Goal: Task Accomplishment & Management: Use online tool/utility

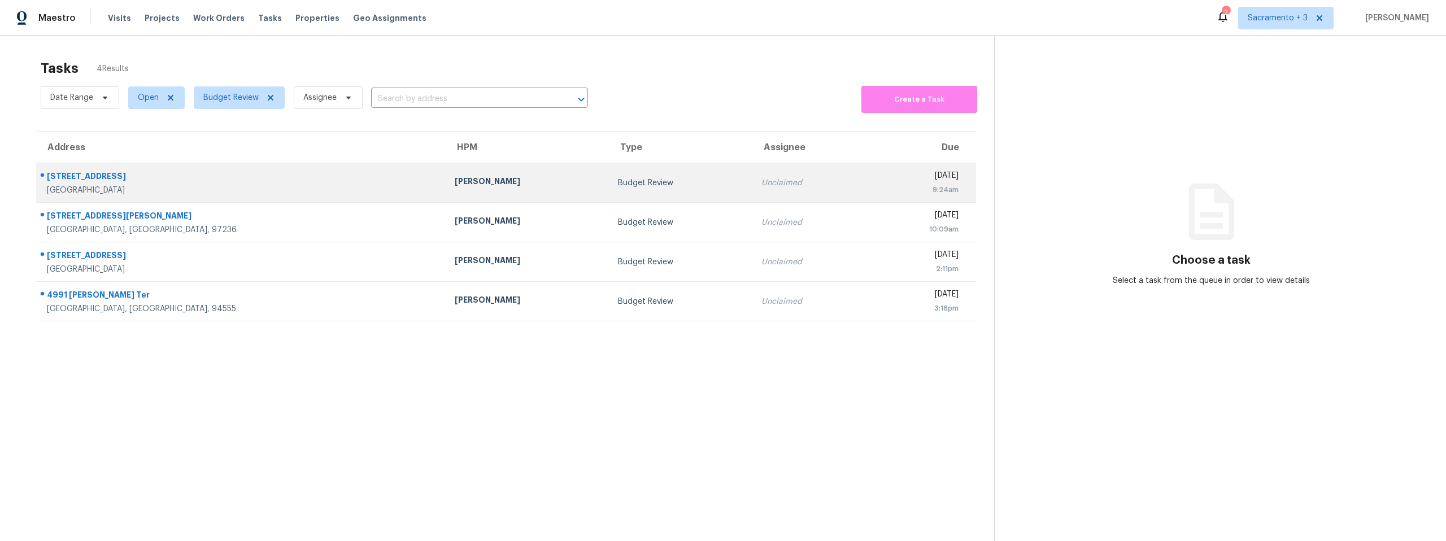
click at [93, 176] on div "[STREET_ADDRESS]" at bounding box center [242, 178] width 390 height 14
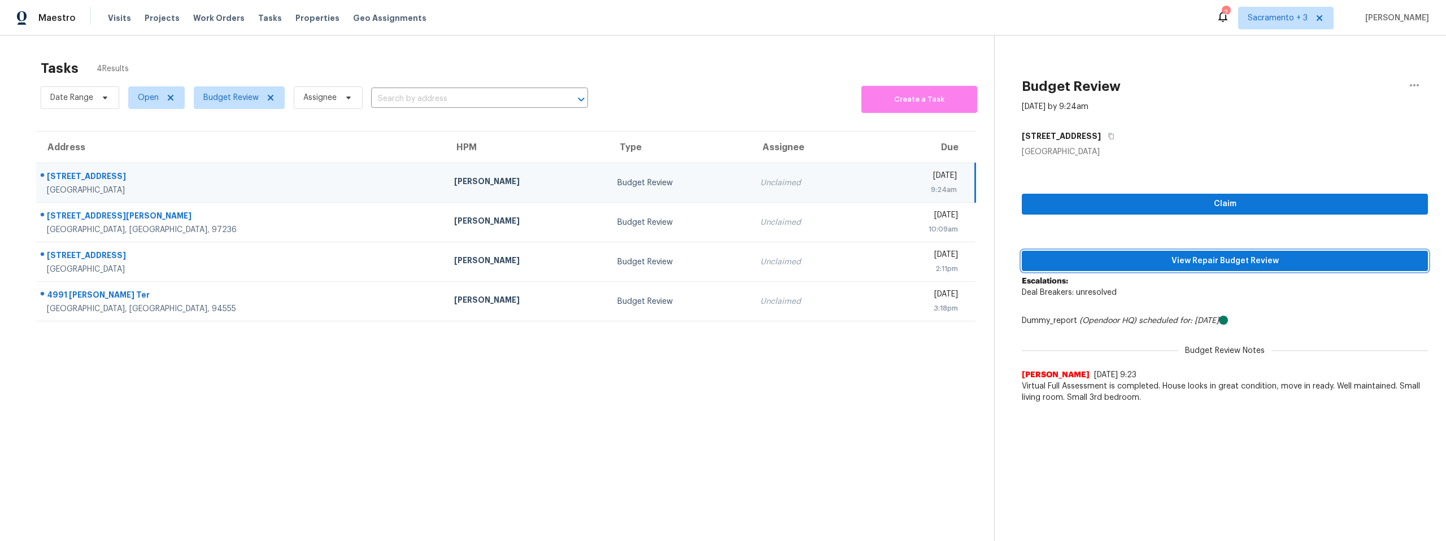
click at [1161, 260] on span "View Repair Budget Review" at bounding box center [1225, 261] width 388 height 14
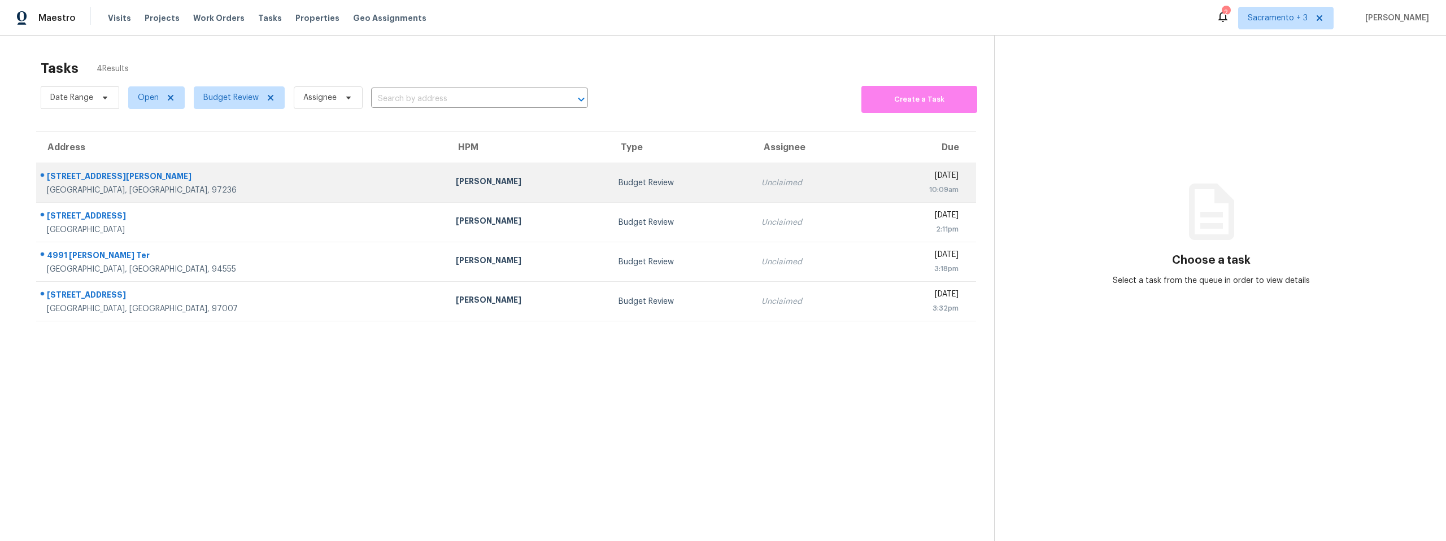
click at [79, 189] on div "[GEOGRAPHIC_DATA], [GEOGRAPHIC_DATA], 97236" at bounding box center [242, 190] width 391 height 11
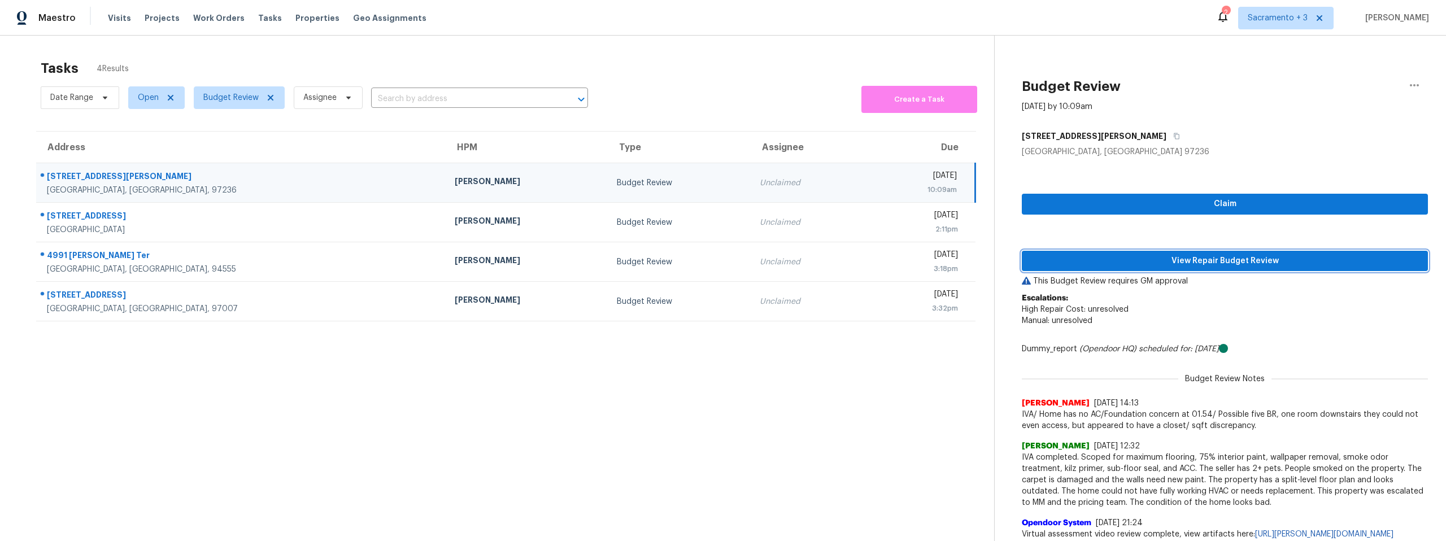
click at [1190, 264] on span "View Repair Budget Review" at bounding box center [1225, 261] width 388 height 14
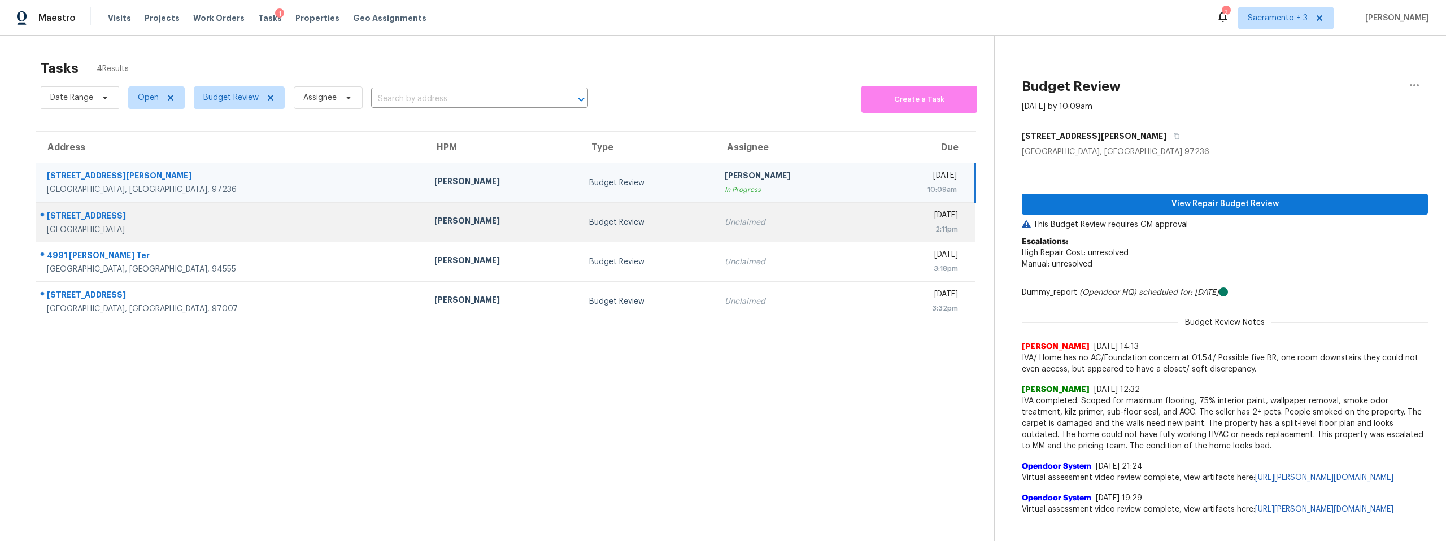
click at [82, 223] on div "[STREET_ADDRESS]" at bounding box center [232, 217] width 370 height 14
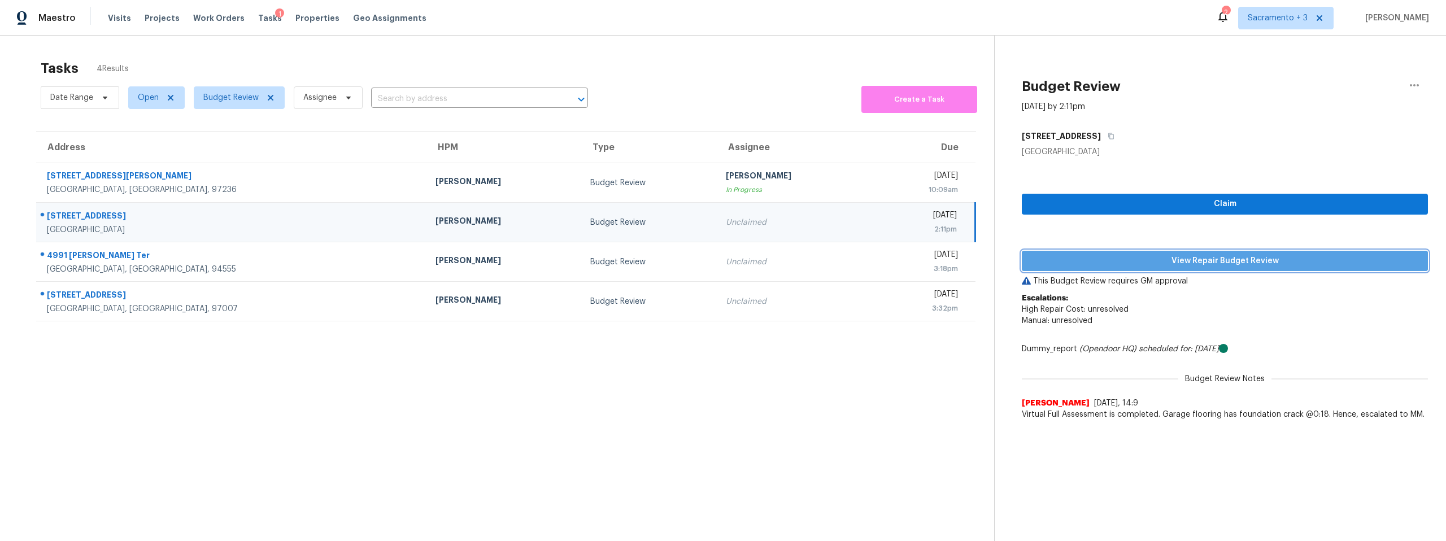
click at [1224, 267] on span "View Repair Budget Review" at bounding box center [1225, 261] width 388 height 14
